Goal: Navigation & Orientation: Find specific page/section

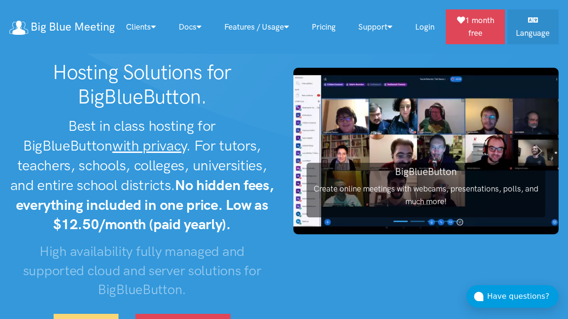
scroll to position [3, 0]
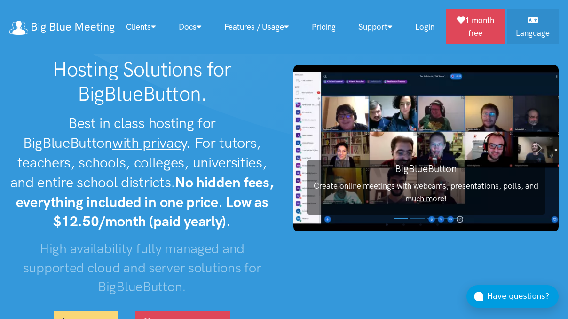
click at [96, 33] on link "Big Blue Meeting" at bounding box center [61, 27] width 105 height 20
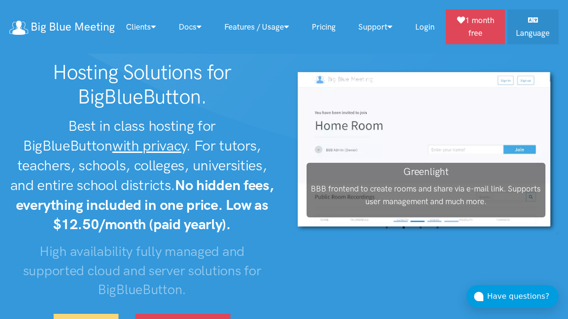
click at [68, 30] on link "Big Blue Meeting" at bounding box center [61, 27] width 105 height 20
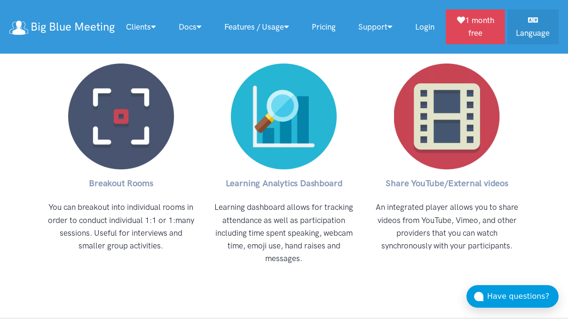
scroll to position [4000, 0]
